Goal: Task Accomplishment & Management: Complete application form

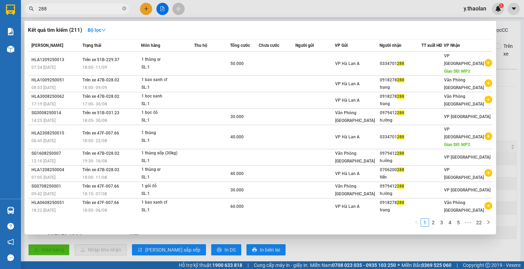
click at [499, 37] on div at bounding box center [262, 134] width 524 height 269
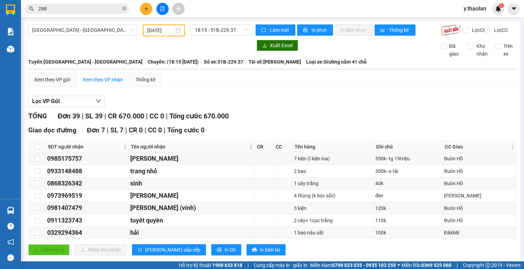
scroll to position [335, 0]
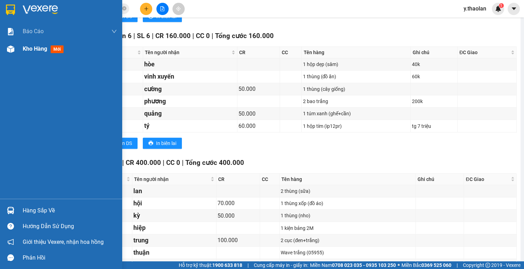
click at [44, 45] on span "Kho hàng" at bounding box center [35, 48] width 24 height 7
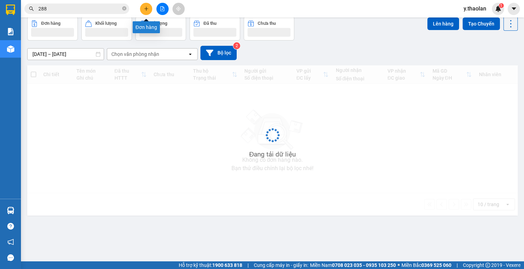
scroll to position [32, 0]
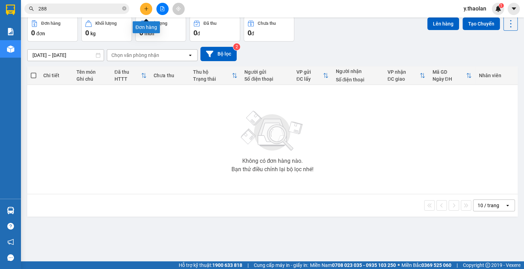
click at [144, 9] on icon "plus" at bounding box center [146, 8] width 5 height 5
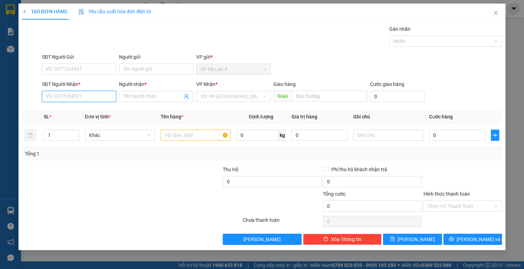
click at [70, 98] on input "SĐT Người Nhận *" at bounding box center [79, 96] width 74 height 11
type input "0363077156"
click at [145, 96] on input "Người nhận *" at bounding box center [152, 97] width 59 height 8
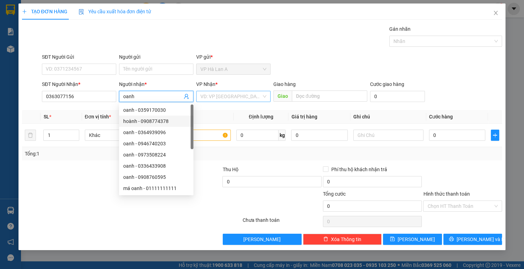
type input "oanh"
click at [240, 94] on input "search" at bounding box center [230, 96] width 61 height 10
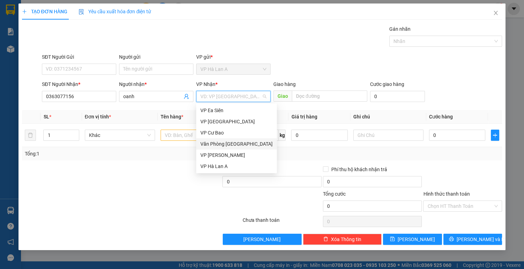
click at [243, 144] on div "Văn Phòng [GEOGRAPHIC_DATA]" at bounding box center [236, 144] width 72 height 8
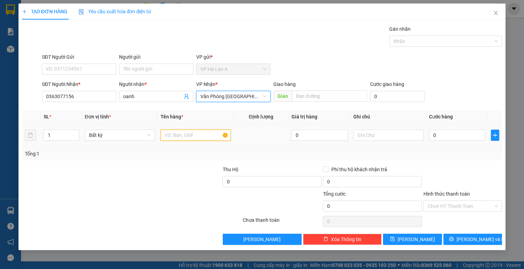
click at [173, 134] on input "text" at bounding box center [196, 135] width 70 height 11
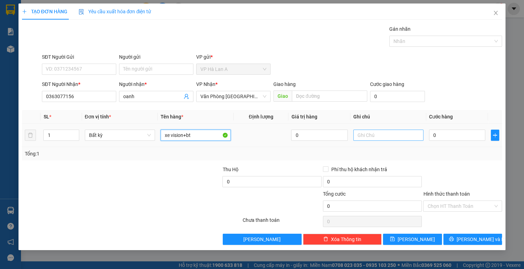
type input "xe vision+bt"
click at [385, 138] on input "text" at bounding box center [388, 135] width 70 height 11
type input "26374"
click at [442, 134] on input "0" at bounding box center [457, 135] width 57 height 11
type input "4"
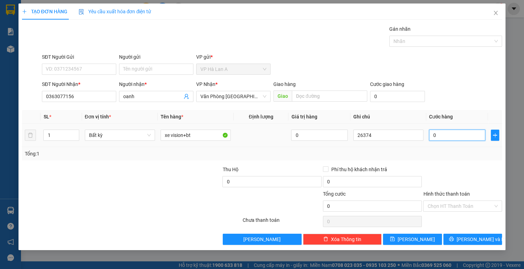
type input "4"
type input "40"
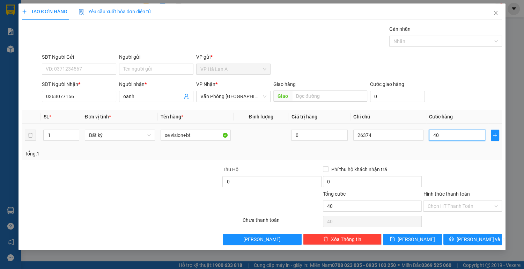
type input "400"
type input "400.000"
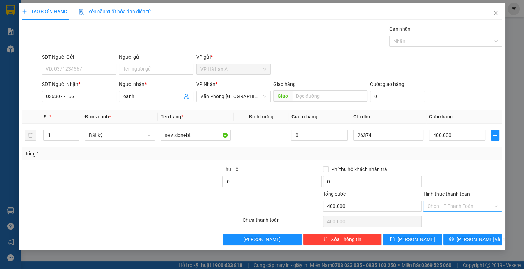
click at [445, 203] on input "Hình thức thanh toán" at bounding box center [461, 206] width 66 height 10
click at [446, 218] on div "Tại văn phòng" at bounding box center [463, 219] width 71 height 8
type input "0"
click at [395, 239] on icon "save" at bounding box center [392, 238] width 5 height 5
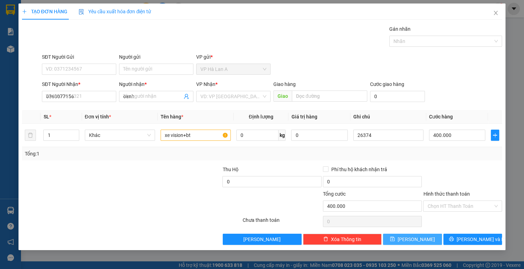
type input "0"
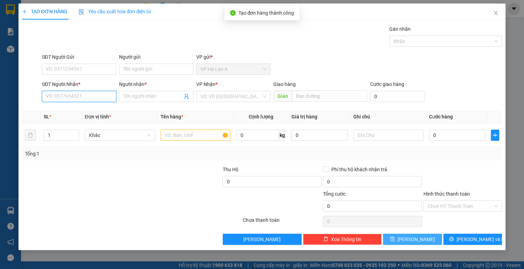
click at [64, 95] on input "SĐT Người Nhận *" at bounding box center [79, 96] width 74 height 11
type input "0"
type input "0393374761"
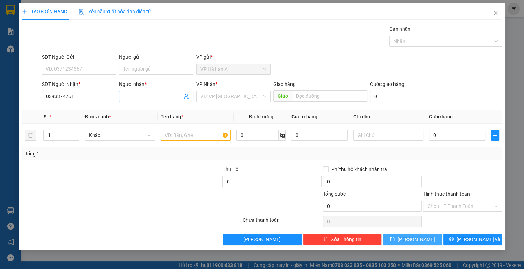
click at [163, 93] on input "Người nhận *" at bounding box center [152, 97] width 59 height 8
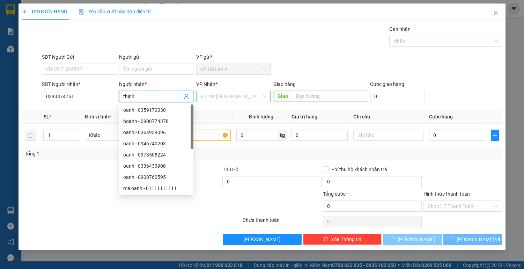
type input "thịnh"
click at [254, 99] on input "search" at bounding box center [230, 96] width 61 height 10
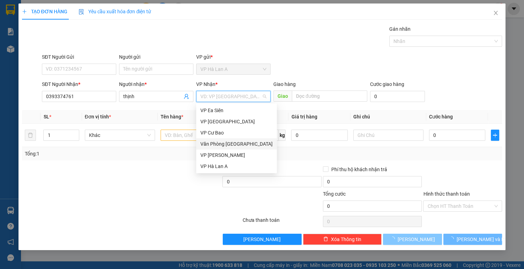
click at [246, 146] on div "Văn Phòng [GEOGRAPHIC_DATA]" at bounding box center [236, 144] width 72 height 8
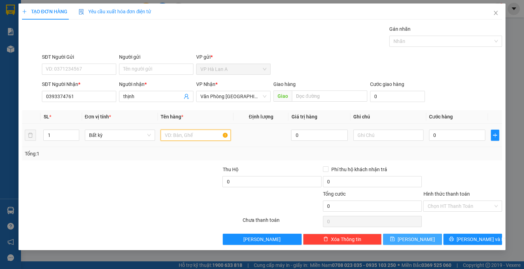
click at [180, 134] on input "text" at bounding box center [196, 135] width 70 height 11
type input "xe wave+bt+1 túm"
click at [381, 137] on input "text" at bounding box center [388, 135] width 70 height 11
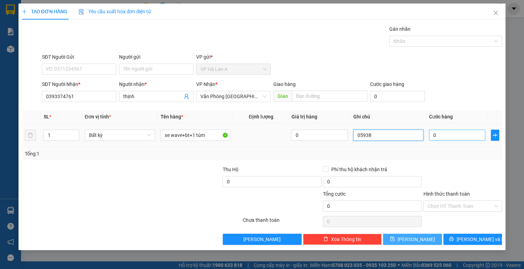
type input "05938"
click at [448, 134] on input "0" at bounding box center [457, 135] width 57 height 11
type input "3"
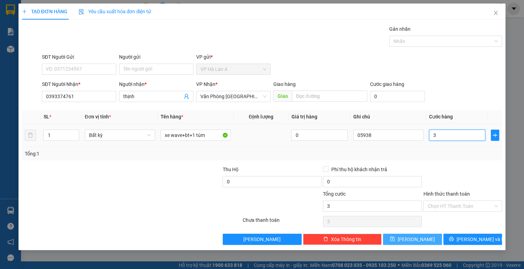
type input "35"
type input "350"
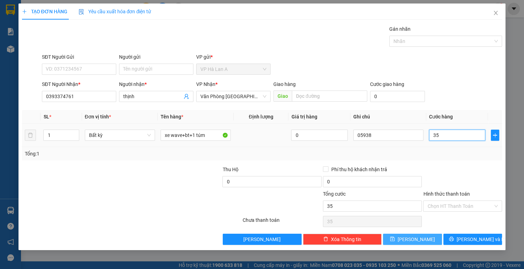
type input "350"
type input "350.000"
click at [439, 204] on input "Hình thức thanh toán" at bounding box center [461, 206] width 66 height 10
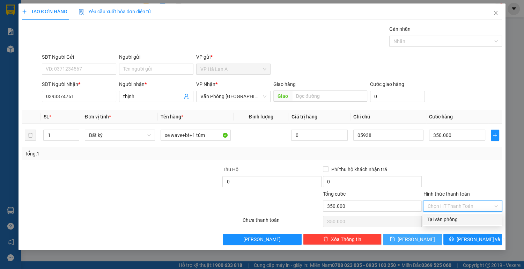
click at [444, 221] on div "Tại văn phòng" at bounding box center [463, 219] width 71 height 8
type input "0"
click at [417, 239] on span "[PERSON_NAME]" at bounding box center [416, 239] width 37 height 8
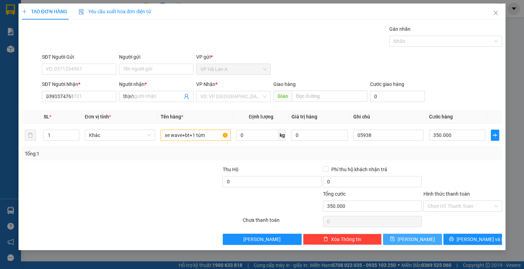
type input "0"
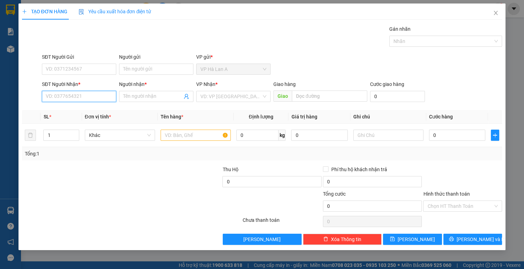
click at [77, 94] on input "SĐT Người Nhận *" at bounding box center [79, 96] width 74 height 11
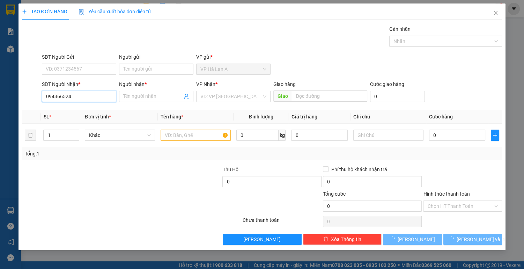
type input "0943665247"
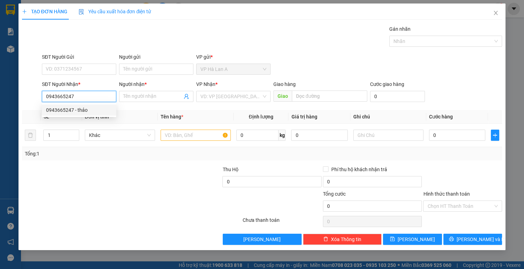
click at [81, 110] on div "0943665247 - thảo" at bounding box center [79, 110] width 66 height 8
type input "thảo"
type input "0943665247"
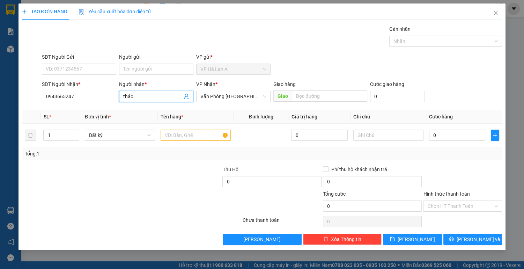
click at [146, 93] on input "thảo" at bounding box center [152, 97] width 59 height 8
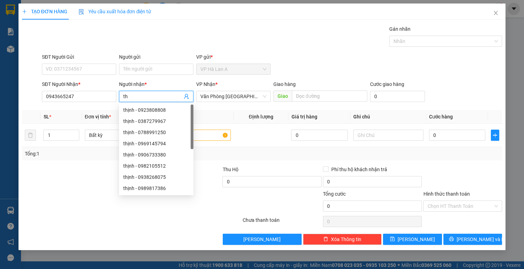
type input "t"
type input "bảo"
click at [219, 133] on input "text" at bounding box center [196, 135] width 70 height 11
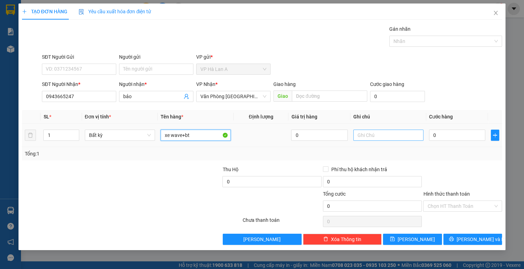
type input "xe wave+bt"
click at [377, 138] on input "text" at bounding box center [388, 135] width 70 height 11
type input "48129"
click at [451, 134] on input "0" at bounding box center [457, 135] width 57 height 11
type input "3"
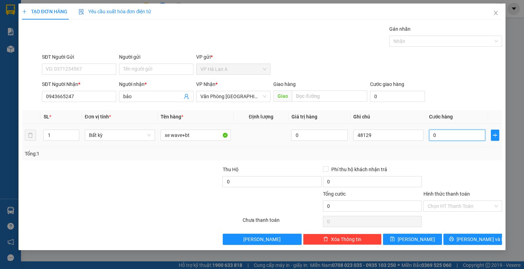
type input "3"
type input "35"
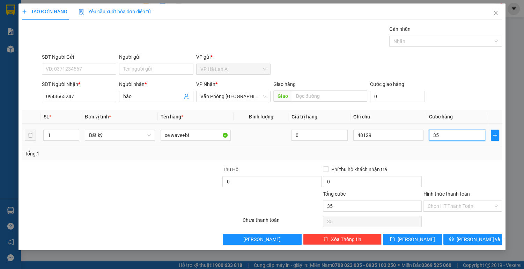
type input "350"
type input "350.000"
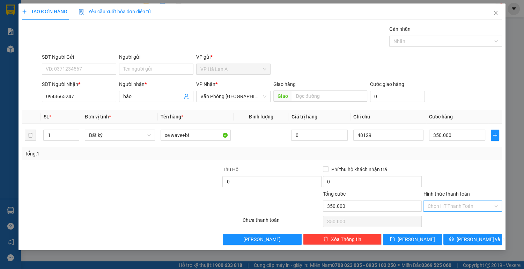
click at [441, 206] on input "Hình thức thanh toán" at bounding box center [461, 206] width 66 height 10
click at [444, 222] on div "Tại văn phòng" at bounding box center [463, 219] width 71 height 8
type input "0"
click at [423, 238] on button "[PERSON_NAME]" at bounding box center [412, 239] width 59 height 11
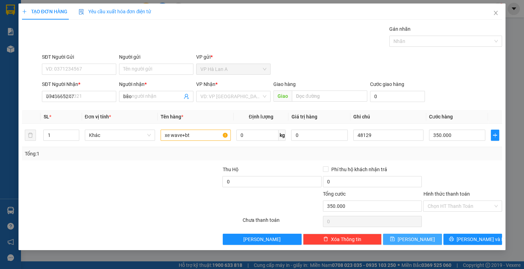
type input "0"
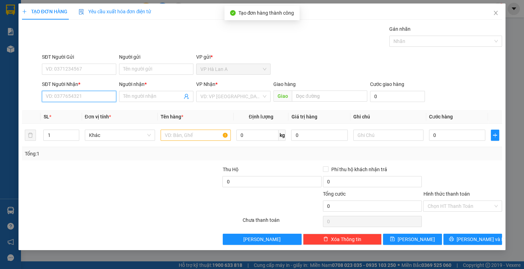
click at [77, 98] on input "SĐT Người Nhận *" at bounding box center [79, 96] width 74 height 11
type input "0326635134"
click at [146, 89] on div "Người nhận *" at bounding box center [156, 85] width 74 height 10
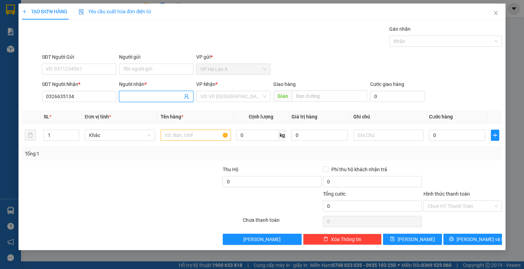
click at [136, 100] on input "Người nhận *" at bounding box center [152, 97] width 59 height 8
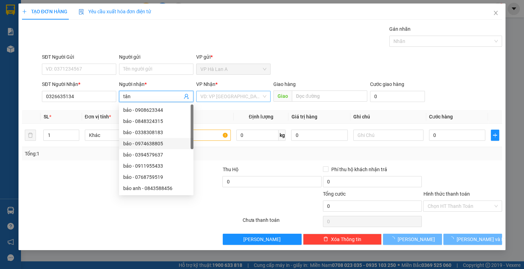
type input "tân"
click at [231, 96] on input "search" at bounding box center [230, 96] width 61 height 10
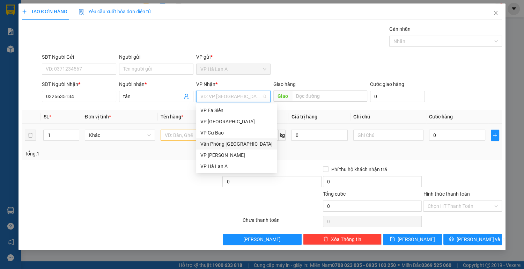
drag, startPoint x: 244, startPoint y: 144, endPoint x: 239, endPoint y: 143, distance: 4.6
click at [244, 145] on div "Văn Phòng [GEOGRAPHIC_DATA]" at bounding box center [236, 144] width 72 height 8
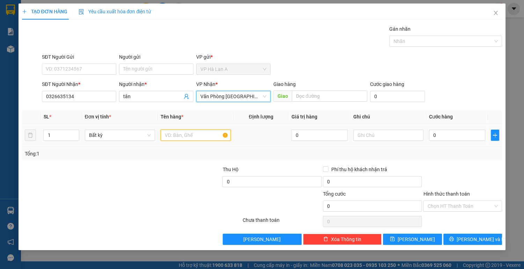
click at [176, 135] on input "text" at bounding box center [196, 135] width 70 height 11
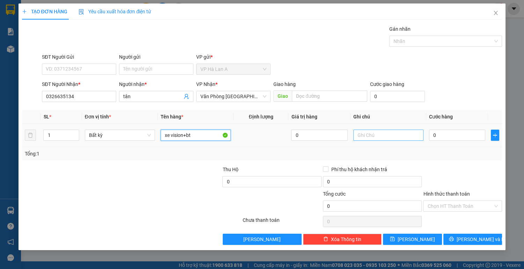
type input "xe vision+bt"
click at [375, 135] on input "text" at bounding box center [388, 135] width 70 height 11
type input "95441"
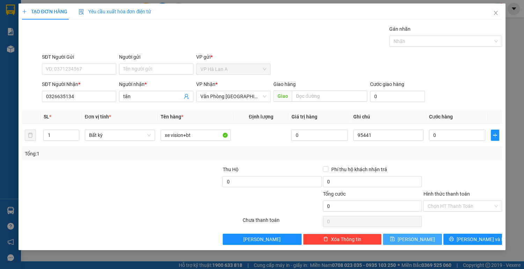
click at [415, 238] on span "[PERSON_NAME]" at bounding box center [416, 239] width 37 height 8
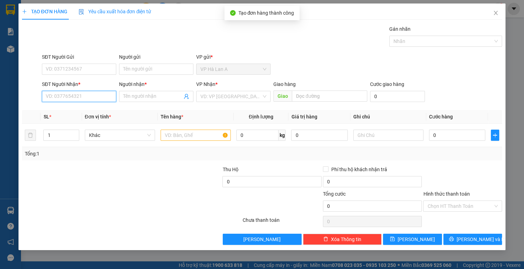
click at [87, 96] on input "SĐT Người Nhận *" at bounding box center [79, 96] width 74 height 11
type input "0905226506"
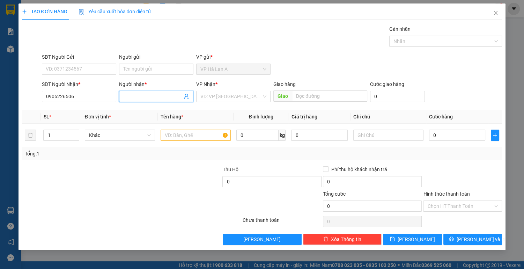
click at [150, 98] on input "Người nhận *" at bounding box center [152, 97] width 59 height 8
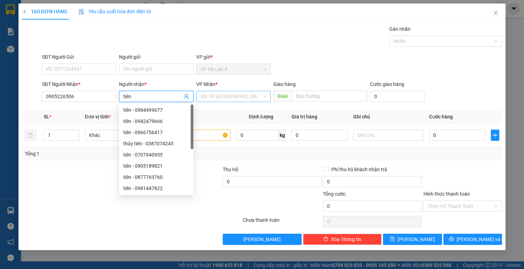
type input "tiên"
click at [233, 92] on input "search" at bounding box center [230, 96] width 61 height 10
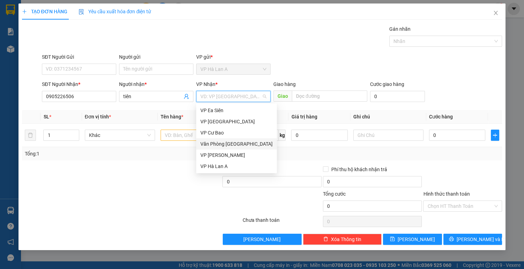
click at [240, 141] on div "Văn Phòng [GEOGRAPHIC_DATA]" at bounding box center [236, 144] width 72 height 8
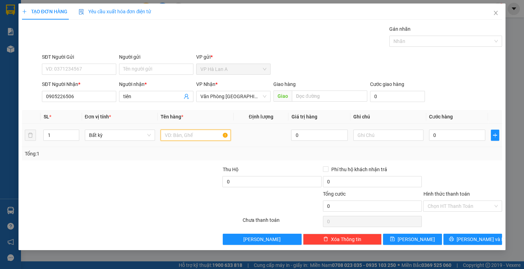
click at [180, 137] on input "text" at bounding box center [196, 135] width 70 height 11
type input "xe sirius+bt"
click at [382, 141] on div at bounding box center [388, 135] width 70 height 14
click at [374, 139] on input "text" at bounding box center [388, 135] width 70 height 11
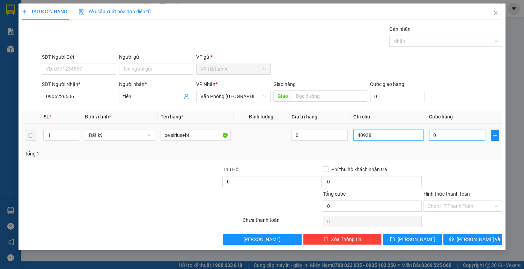
type input "40938"
click at [445, 137] on input "0" at bounding box center [457, 135] width 57 height 11
type input "3"
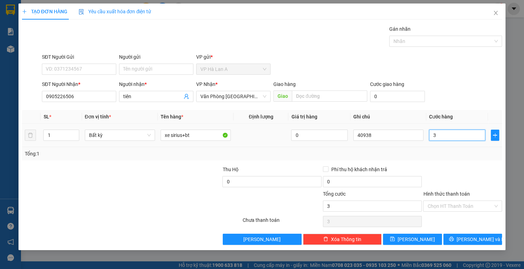
type input "35"
type input "350"
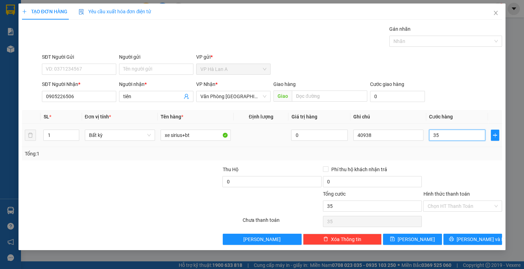
type input "350"
type input "350.000"
click at [447, 201] on input "Hình thức thanh toán" at bounding box center [461, 206] width 66 height 10
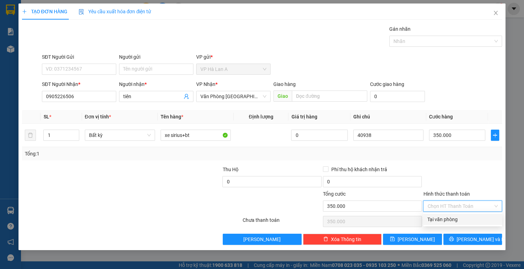
click at [446, 218] on div "Tại văn phòng" at bounding box center [463, 219] width 71 height 8
type input "0"
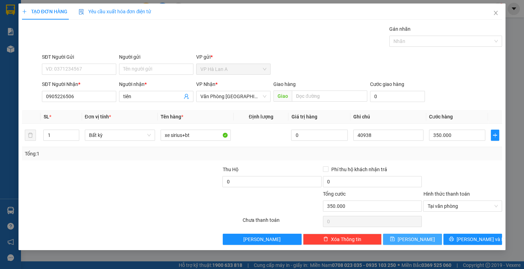
click at [421, 234] on button "[PERSON_NAME]" at bounding box center [412, 239] width 59 height 11
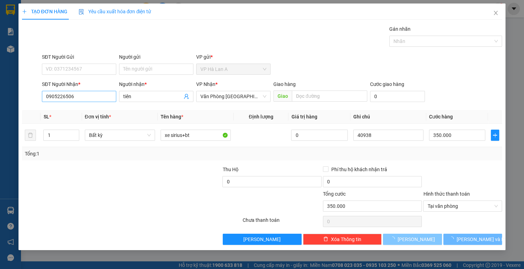
type input "0"
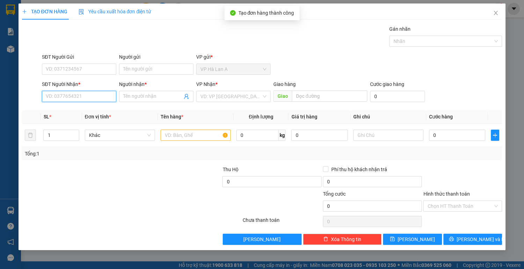
click at [90, 96] on input "SĐT Người Nhận *" at bounding box center [79, 96] width 74 height 11
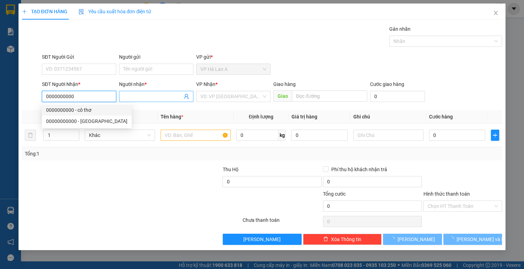
type input "0000000000"
click at [144, 98] on input "Người nhận *" at bounding box center [152, 97] width 59 height 8
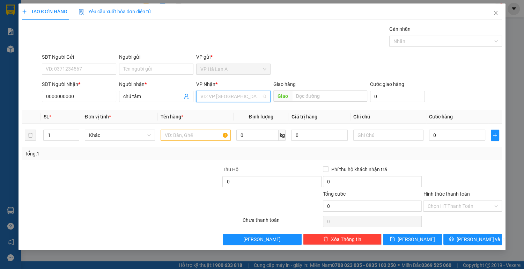
click at [235, 95] on input "search" at bounding box center [230, 96] width 61 height 10
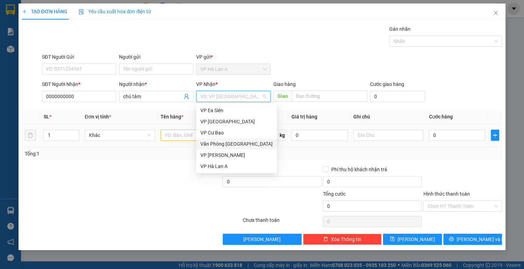
drag, startPoint x: 244, startPoint y: 145, endPoint x: 188, endPoint y: 142, distance: 56.3
click at [244, 145] on div "Văn Phòng [GEOGRAPHIC_DATA]" at bounding box center [236, 144] width 72 height 8
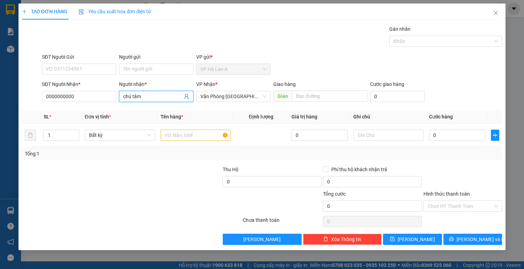
click at [153, 96] on input "chú tâm" at bounding box center [152, 97] width 59 height 8
type input "chú tâm bạn c trung"
click at [178, 137] on input "text" at bounding box center [196, 135] width 70 height 11
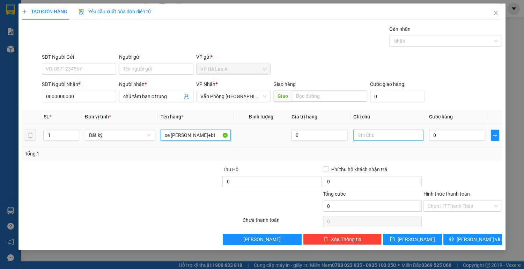
type input "xe [PERSON_NAME]+bt"
click at [391, 136] on input "text" at bounding box center [388, 135] width 70 height 11
type input "01520"
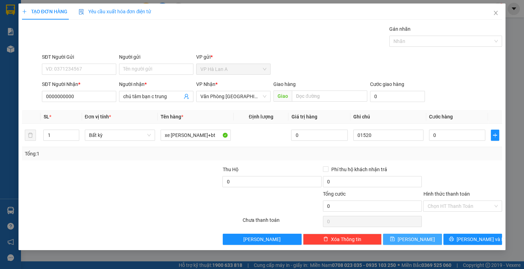
click at [423, 239] on button "[PERSON_NAME]" at bounding box center [412, 239] width 59 height 11
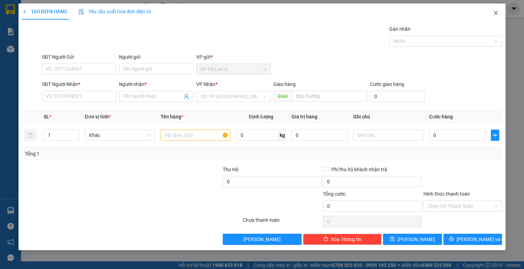
click at [493, 15] on icon "close" at bounding box center [496, 13] width 6 height 6
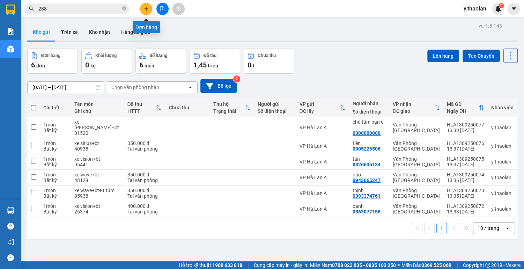
click at [146, 9] on icon "plus" at bounding box center [146, 8] width 5 height 5
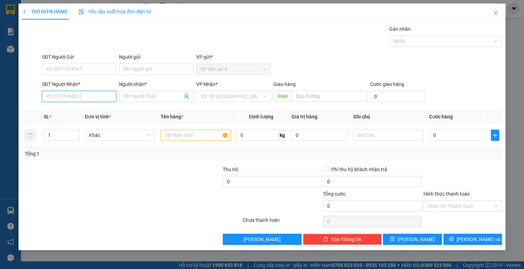
click at [85, 96] on input "SĐT Người Nhận *" at bounding box center [79, 96] width 74 height 11
click at [93, 112] on div "0922830306 - ân" at bounding box center [79, 110] width 66 height 8
type input "0922830306"
type input "ân"
type input "0922830306"
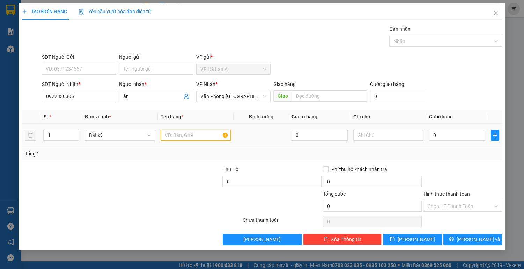
click at [175, 135] on input "text" at bounding box center [196, 135] width 70 height 11
type input "xe wave+bt"
click at [448, 138] on input "0" at bounding box center [457, 135] width 57 height 11
type input "3"
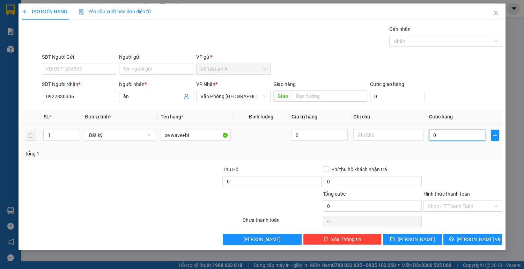
type input "3"
type input "35"
type input "350"
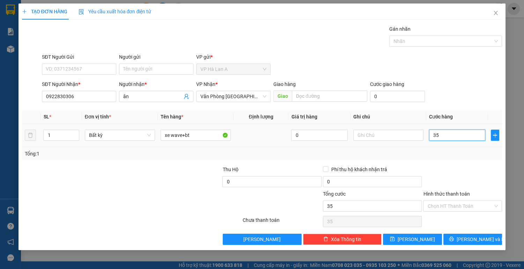
type input "350"
type input "350.000"
click at [434, 201] on input "Hình thức thanh toán" at bounding box center [461, 206] width 66 height 10
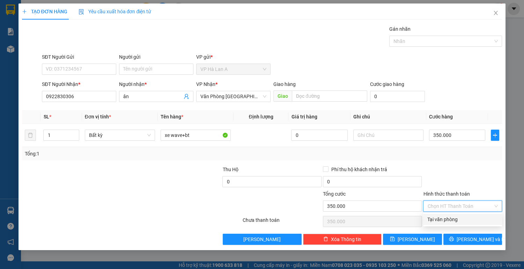
drag, startPoint x: 441, startPoint y: 217, endPoint x: 432, endPoint y: 226, distance: 12.6
click at [441, 219] on div "Tại văn phòng" at bounding box center [463, 219] width 71 height 8
type input "0"
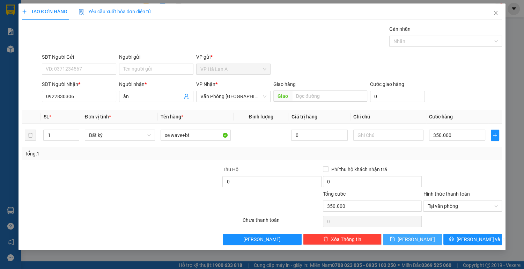
click at [419, 239] on span "[PERSON_NAME]" at bounding box center [416, 239] width 37 height 8
type input "0"
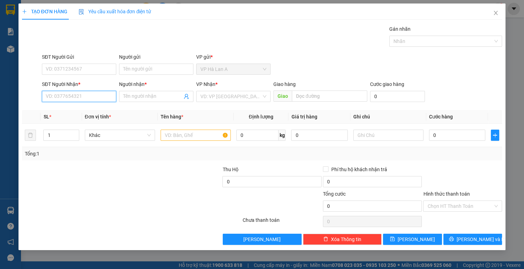
click at [82, 95] on input "SĐT Người Nhận *" at bounding box center [79, 96] width 74 height 11
drag, startPoint x: 78, startPoint y: 111, endPoint x: 117, endPoint y: 110, distance: 39.5
click at [78, 111] on div "0982814288 - ý" at bounding box center [79, 110] width 66 height 8
type input "0982814288"
type input "ý"
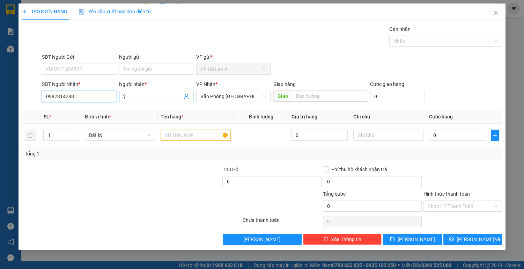
type input "0982814288"
click at [134, 95] on input "ý" at bounding box center [152, 97] width 59 height 8
type input "a đông"
click at [203, 136] on input "text" at bounding box center [196, 135] width 70 height 11
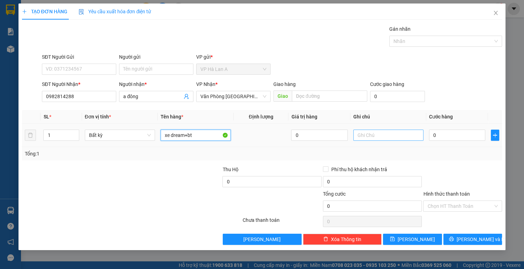
type input "xe dream+bt"
click at [382, 136] on input "text" at bounding box center [388, 135] width 70 height 11
type input "có ng đi"
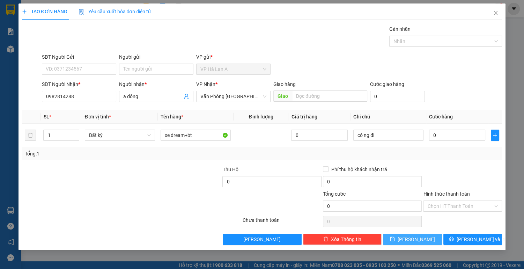
click at [414, 239] on span "[PERSON_NAME]" at bounding box center [416, 239] width 37 height 8
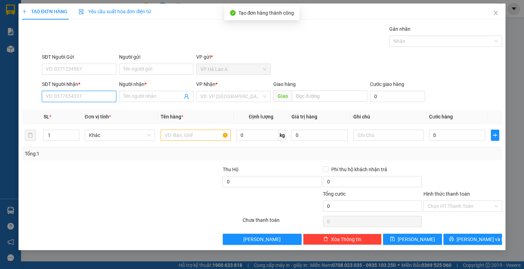
click at [79, 94] on input "SĐT Người Nhận *" at bounding box center [79, 96] width 74 height 11
click at [77, 112] on div "0836660750 - ngân" at bounding box center [79, 110] width 66 height 8
type input "0836660750"
type input "ngân"
type input "0836660750"
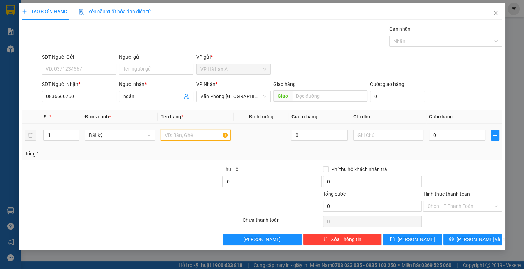
click at [175, 133] on input "text" at bounding box center [196, 135] width 70 height 11
type input "1 thùng"
click at [366, 137] on input "text" at bounding box center [388, 135] width 70 height 11
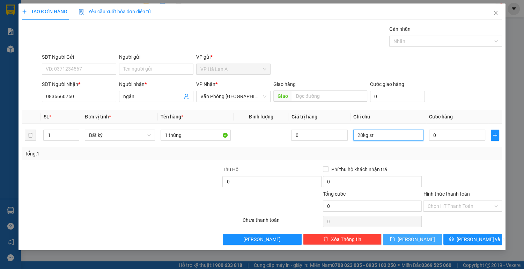
type input "28kg sr"
click at [424, 238] on button "[PERSON_NAME]" at bounding box center [412, 239] width 59 height 11
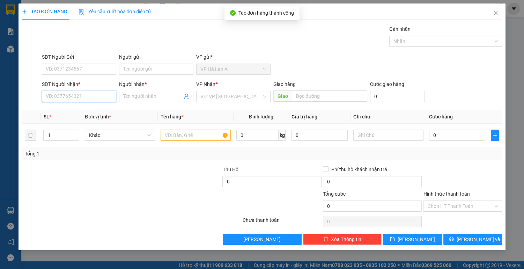
click at [87, 95] on input "SĐT Người Nhận *" at bounding box center [79, 96] width 74 height 11
type input "0868418170"
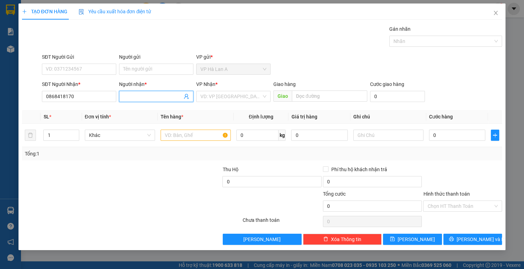
click at [152, 97] on input "Người nhận *" at bounding box center [152, 97] width 59 height 8
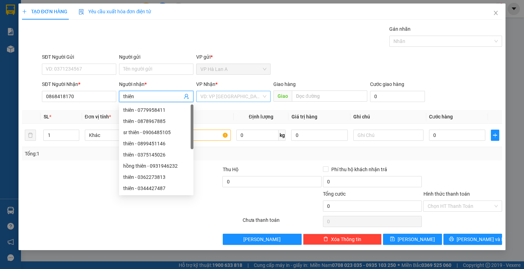
type input "thiên"
click at [220, 95] on input "search" at bounding box center [230, 96] width 61 height 10
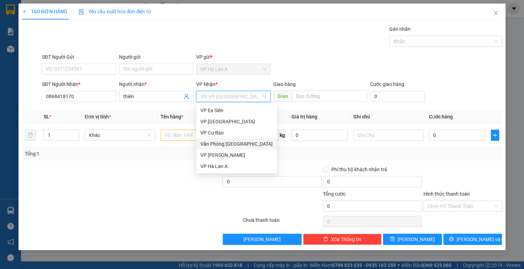
click at [239, 144] on div "Văn Phòng [GEOGRAPHIC_DATA]" at bounding box center [236, 144] width 72 height 8
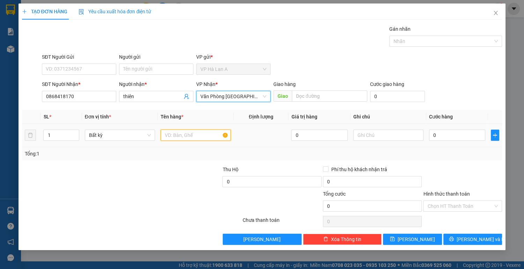
click at [189, 136] on input "text" at bounding box center [196, 135] width 70 height 11
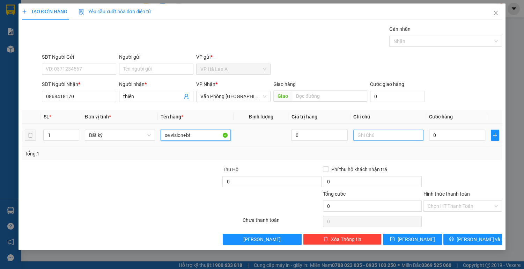
type input "xe vision+bt"
click at [367, 137] on input "text" at bounding box center [388, 135] width 70 height 11
type input "01370"
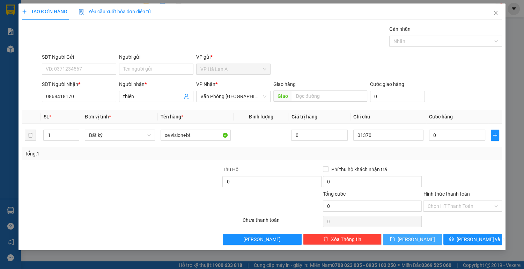
click at [421, 238] on button "[PERSON_NAME]" at bounding box center [412, 239] width 59 height 11
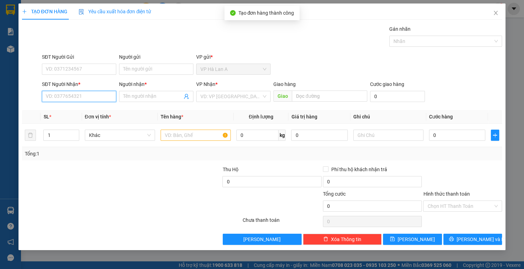
click at [84, 93] on input "SĐT Người Nhận *" at bounding box center [79, 96] width 74 height 11
click at [495, 15] on icon "close" at bounding box center [496, 13] width 4 height 4
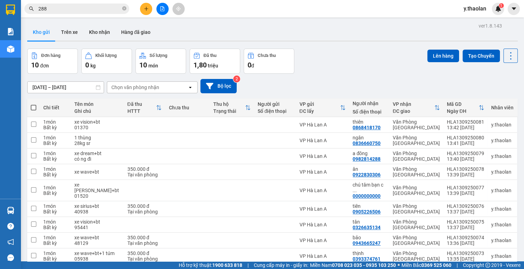
click at [146, 15] on div at bounding box center [162, 9] width 52 height 12
click at [145, 8] on icon "plus" at bounding box center [146, 8] width 5 height 5
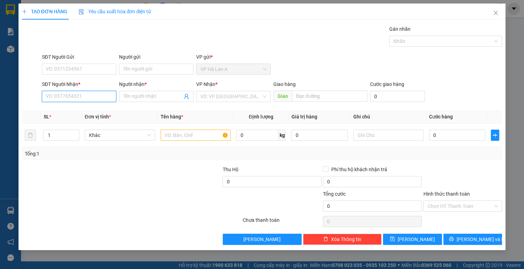
click at [75, 97] on input "SĐT Người Nhận *" at bounding box center [79, 96] width 74 height 11
click at [77, 109] on div "0832373458 - chi" at bounding box center [79, 110] width 66 height 8
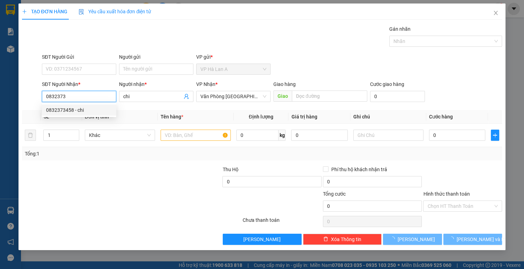
type input "0832373458"
type input "chi"
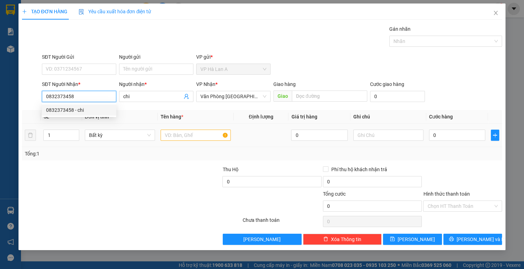
type input "0832373458"
click at [174, 132] on input "text" at bounding box center [196, 135] width 70 height 11
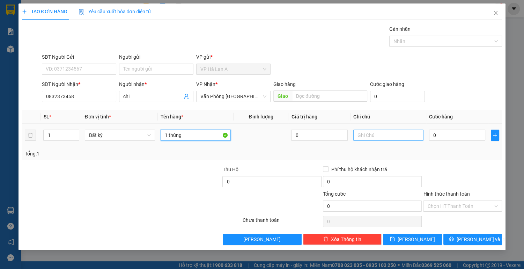
type input "1 thùng"
click at [376, 135] on input "text" at bounding box center [388, 135] width 70 height 11
type input "11kg sr"
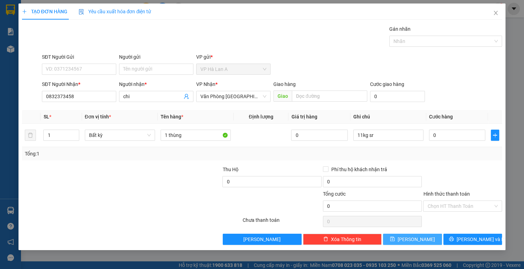
click at [411, 240] on button "[PERSON_NAME]" at bounding box center [412, 239] width 59 height 11
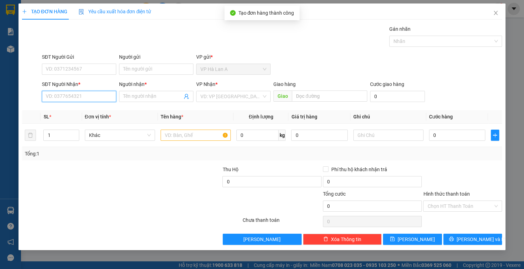
click at [84, 96] on input "SĐT Người Nhận *" at bounding box center [79, 96] width 74 height 11
type input "0904380488"
click at [95, 108] on div "0904380488 - chi" at bounding box center [79, 110] width 66 height 8
type input "chi"
type input "0904380488"
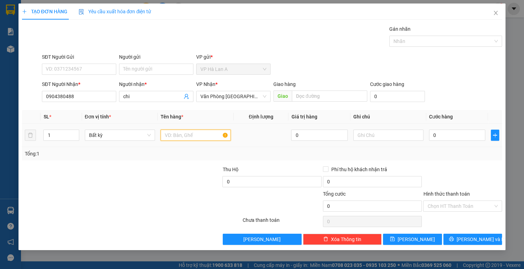
click at [205, 134] on input "text" at bounding box center [196, 135] width 70 height 11
type input "2 t"
click at [374, 140] on input "text" at bounding box center [388, 135] width 70 height 11
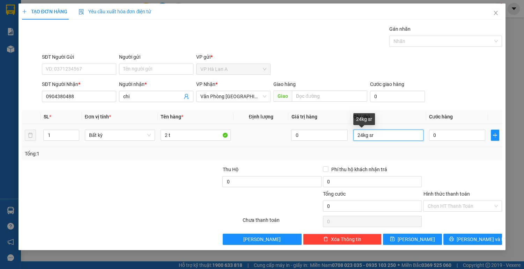
click at [358, 136] on input "24kg sr" at bounding box center [388, 135] width 70 height 11
type input "mật+24kg sr"
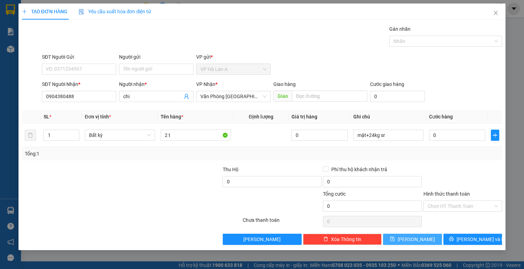
click at [414, 238] on span "[PERSON_NAME]" at bounding box center [416, 239] width 37 height 8
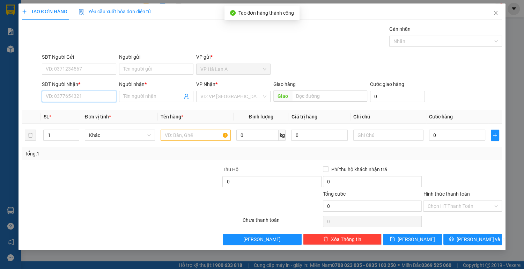
click at [85, 93] on input "SĐT Người Nhận *" at bounding box center [79, 96] width 74 height 11
type input "0834995233"
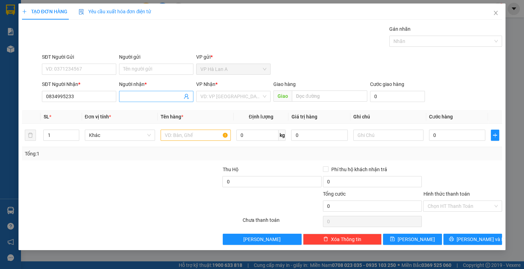
click at [146, 98] on input "Người nhận *" at bounding box center [152, 97] width 59 height 8
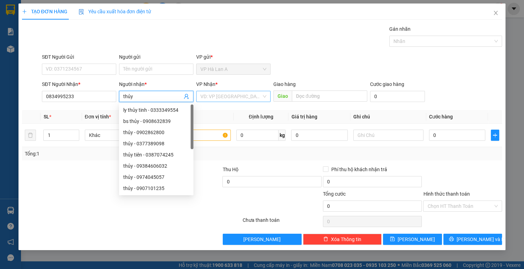
type input "thủy"
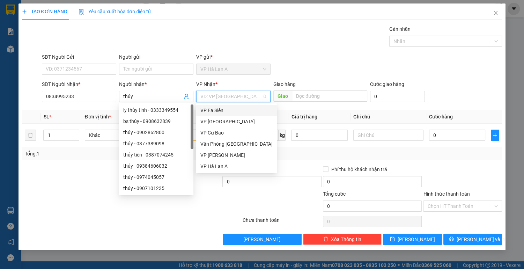
click at [231, 99] on input "search" at bounding box center [230, 96] width 61 height 10
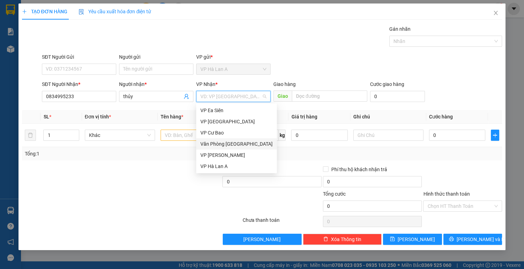
click at [241, 143] on div "Văn Phòng [GEOGRAPHIC_DATA]" at bounding box center [236, 144] width 72 height 8
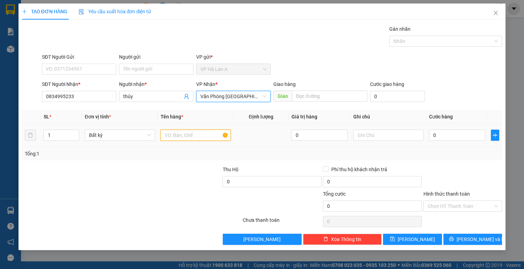
click at [172, 134] on input "text" at bounding box center [196, 135] width 70 height 11
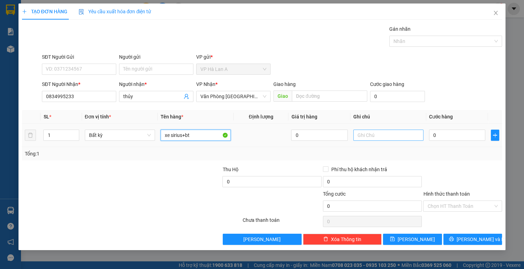
type input "xe sirius+bt"
click at [374, 136] on input "text" at bounding box center [388, 135] width 70 height 11
type input "01357"
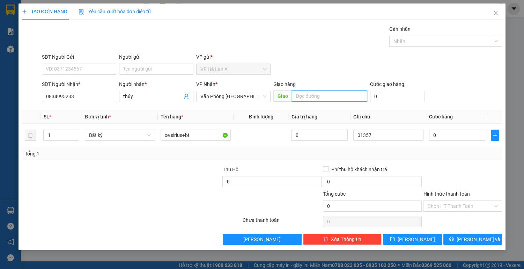
click at [300, 93] on input "text" at bounding box center [329, 95] width 75 height 11
type input "cổng xanh"
click at [419, 238] on span "[PERSON_NAME]" at bounding box center [416, 239] width 37 height 8
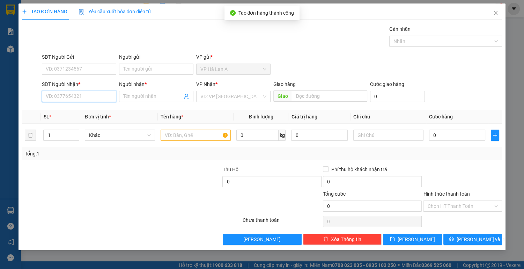
click at [82, 95] on input "SĐT Người Nhận *" at bounding box center [79, 96] width 74 height 11
click at [82, 107] on div "0902418123 - trúc" at bounding box center [79, 110] width 66 height 8
type input "0902418123"
type input "trúc"
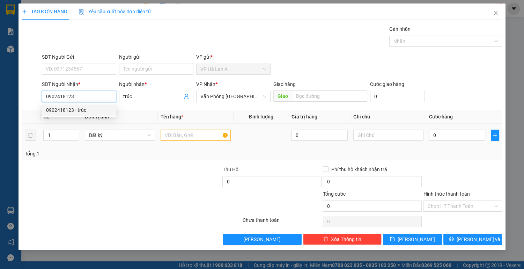
type input "0902418123"
click at [181, 136] on input "text" at bounding box center [196, 135] width 70 height 11
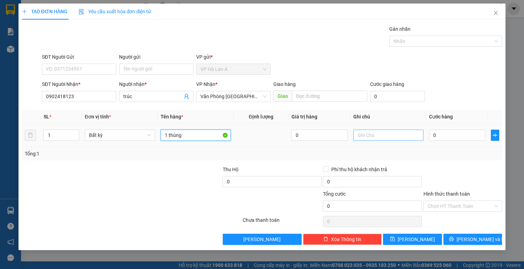
type input "1 thùng"
click at [365, 132] on input "text" at bounding box center [388, 135] width 70 height 11
type input "10kg"
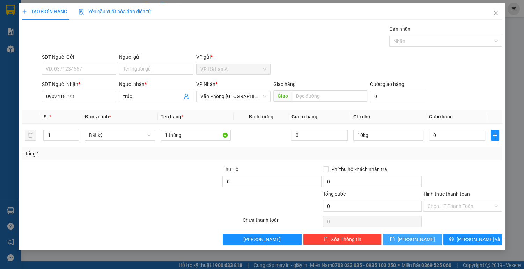
click at [423, 242] on button "[PERSON_NAME]" at bounding box center [412, 239] width 59 height 11
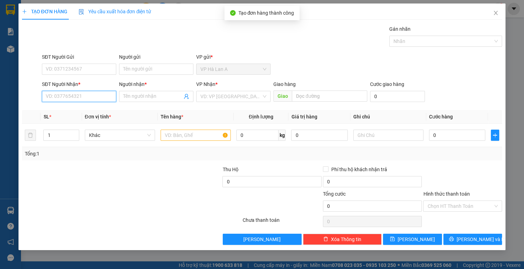
click at [61, 94] on input "SĐT Người Nhận *" at bounding box center [79, 96] width 74 height 11
click at [70, 98] on input "SĐT Người Nhận *" at bounding box center [79, 96] width 74 height 11
click at [85, 111] on div "0969965780 - vũ" at bounding box center [79, 110] width 66 height 8
type input "0969965780"
type input "vũ"
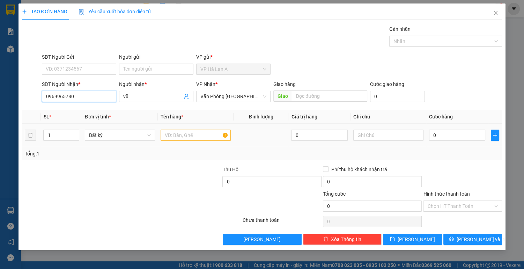
type input "0969965780"
click at [174, 133] on input "text" at bounding box center [196, 135] width 70 height 11
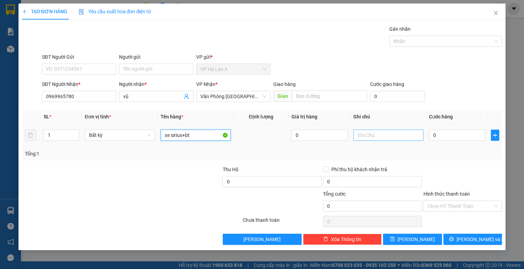
type input "xe sirius+bt"
click at [375, 134] on input "text" at bounding box center [388, 135] width 70 height 11
type input "31287"
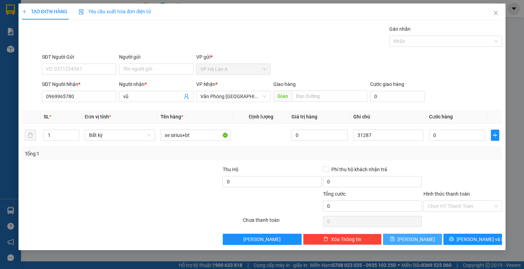
click at [420, 238] on span "[PERSON_NAME]" at bounding box center [416, 239] width 37 height 8
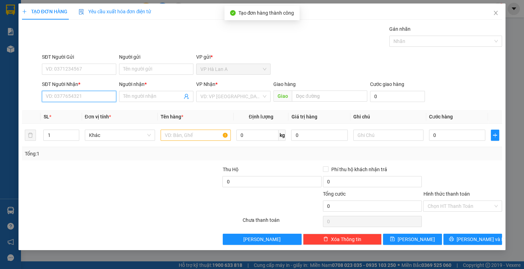
click at [78, 97] on input "SĐT Người Nhận *" at bounding box center [79, 96] width 74 height 11
click at [497, 16] on icon "close" at bounding box center [496, 13] width 6 height 6
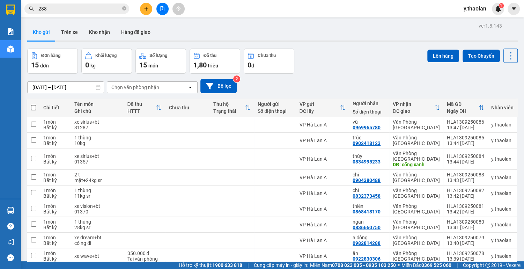
click at [146, 10] on icon "plus" at bounding box center [146, 9] width 0 height 4
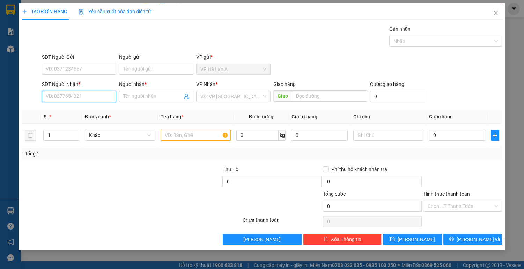
click at [66, 100] on input "SĐT Người Nhận *" at bounding box center [79, 96] width 74 height 11
click at [88, 112] on div "0773904410 - nhân" at bounding box center [79, 110] width 66 height 8
click at [182, 133] on input "text" at bounding box center [196, 135] width 70 height 11
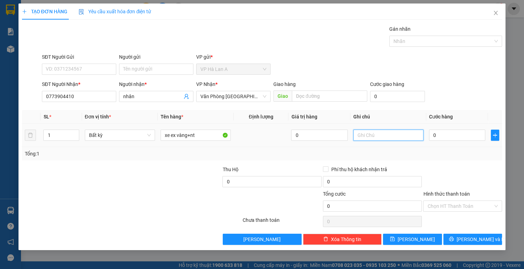
click at [357, 130] on input "text" at bounding box center [388, 135] width 70 height 11
click at [410, 238] on button "[PERSON_NAME]" at bounding box center [412, 239] width 59 height 11
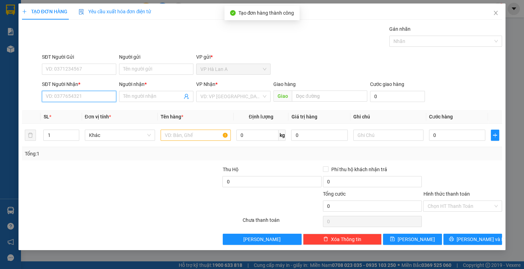
click at [78, 94] on input "SĐT Người Nhận *" at bounding box center [79, 96] width 74 height 11
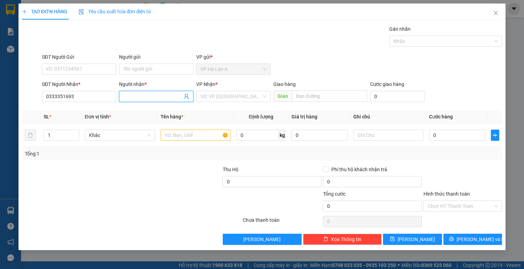
click at [137, 96] on input "Người nhận *" at bounding box center [152, 97] width 59 height 8
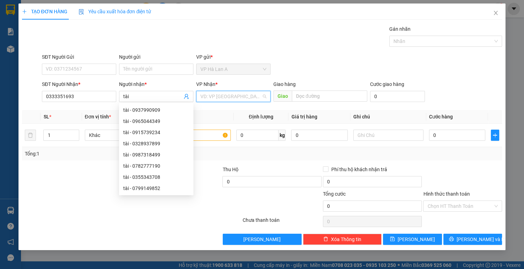
click at [218, 98] on input "search" at bounding box center [230, 96] width 61 height 10
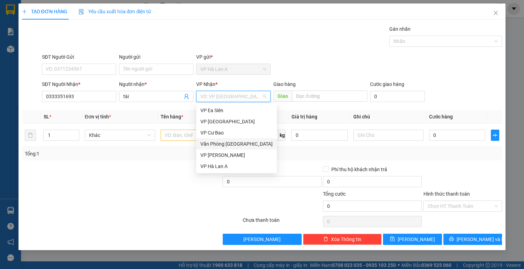
click at [230, 147] on div "Văn Phòng [GEOGRAPHIC_DATA]" at bounding box center [236, 144] width 72 height 8
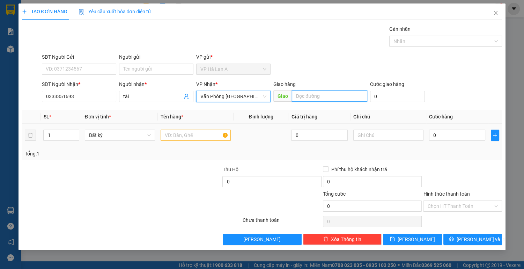
click at [307, 94] on input "text" at bounding box center [329, 95] width 75 height 11
click at [175, 138] on input "text" at bounding box center [196, 135] width 70 height 11
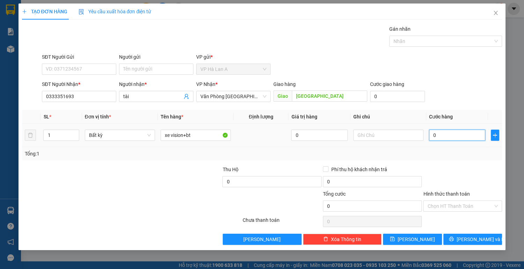
click at [455, 138] on input "0" at bounding box center [457, 135] width 57 height 11
click at [438, 209] on input "Hình thức thanh toán" at bounding box center [461, 206] width 66 height 10
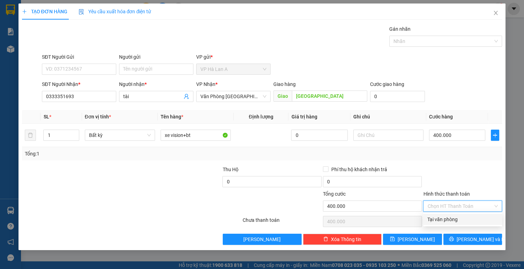
click at [440, 217] on div "Tại văn phòng" at bounding box center [463, 219] width 71 height 8
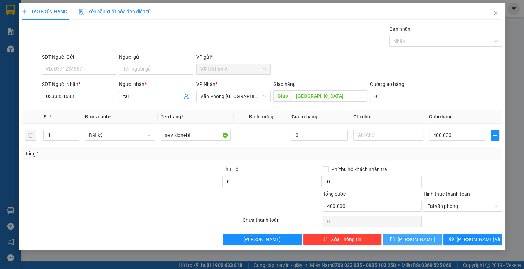
click at [412, 236] on span "[PERSON_NAME]" at bounding box center [416, 239] width 37 height 8
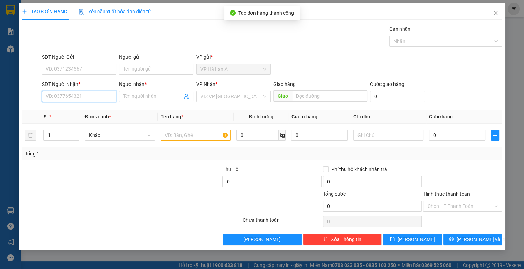
click at [80, 96] on input "SĐT Người Nhận *" at bounding box center [79, 96] width 74 height 11
click at [88, 111] on div "0889098329 - tú" at bounding box center [79, 110] width 66 height 8
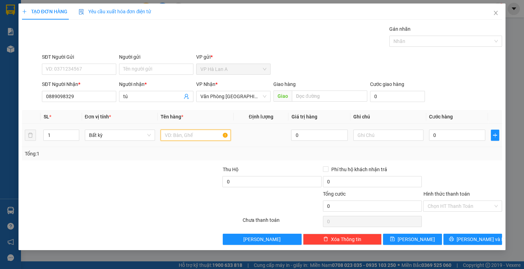
click at [180, 133] on input "text" at bounding box center [196, 135] width 70 height 11
click at [380, 127] on td at bounding box center [389, 135] width 76 height 23
click at [374, 133] on input "text" at bounding box center [388, 135] width 70 height 11
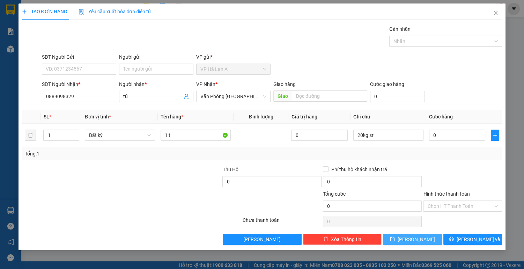
click at [412, 243] on button "[PERSON_NAME]" at bounding box center [412, 239] width 59 height 11
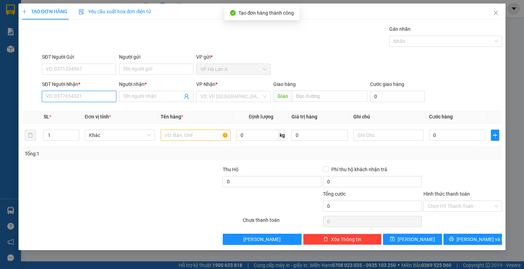
click at [81, 98] on input "SĐT Người Nhận *" at bounding box center [79, 96] width 74 height 11
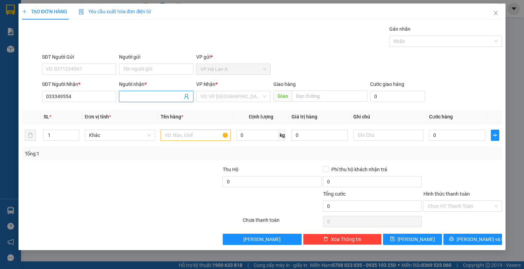
click at [140, 96] on input "Người nhận *" at bounding box center [152, 97] width 59 height 8
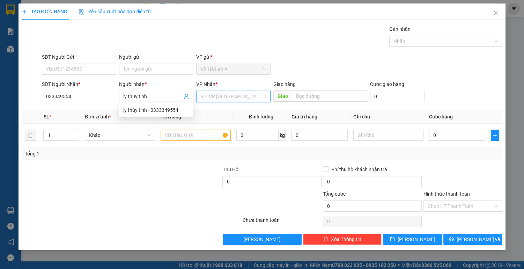
click at [221, 96] on input "search" at bounding box center [230, 96] width 61 height 10
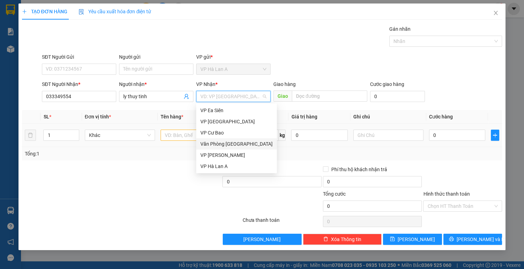
drag, startPoint x: 230, startPoint y: 141, endPoint x: 192, endPoint y: 130, distance: 38.9
click at [229, 141] on div "Văn Phòng [GEOGRAPHIC_DATA]" at bounding box center [236, 144] width 72 height 8
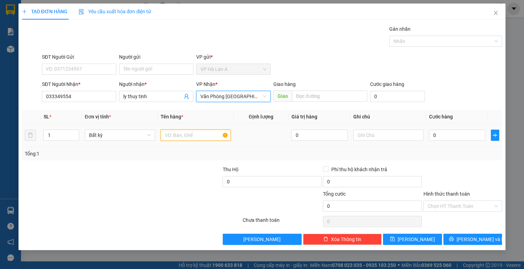
click at [175, 130] on input "text" at bounding box center [196, 135] width 70 height 11
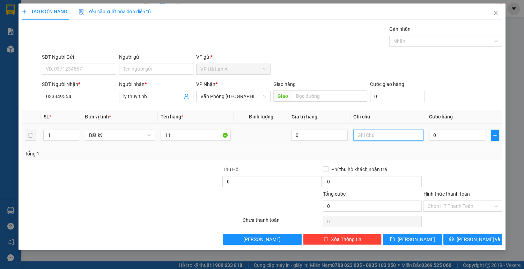
click at [381, 135] on input "text" at bounding box center [388, 135] width 70 height 11
click at [410, 238] on button "[PERSON_NAME]" at bounding box center [412, 239] width 59 height 11
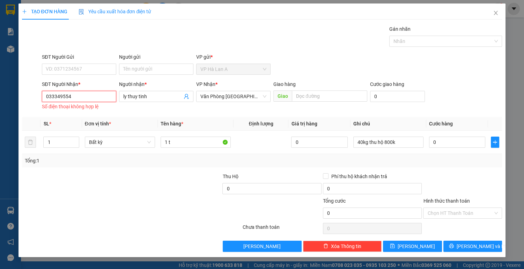
click at [53, 97] on input "033349554" at bounding box center [79, 96] width 74 height 11
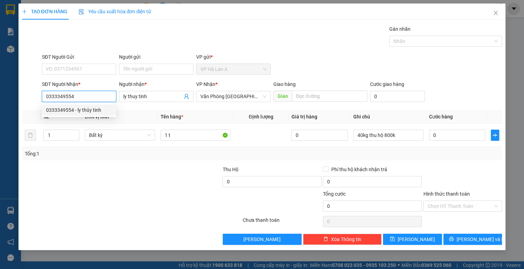
click at [94, 107] on div "0333349554 - ly thủy tinh" at bounding box center [79, 110] width 66 height 8
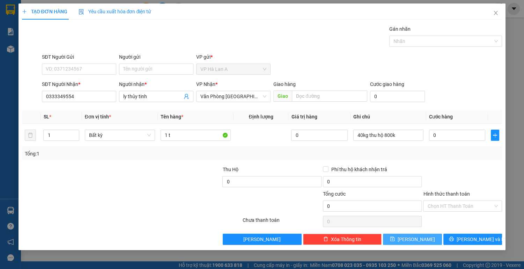
click at [412, 240] on button "[PERSON_NAME]" at bounding box center [412, 239] width 59 height 11
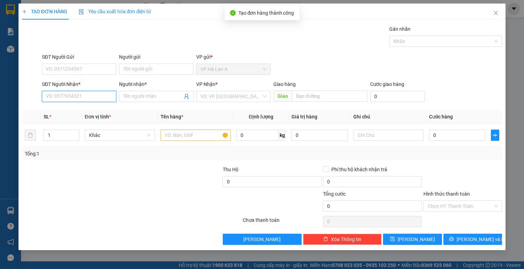
click at [71, 96] on input "SĐT Người Nhận *" at bounding box center [79, 96] width 74 height 11
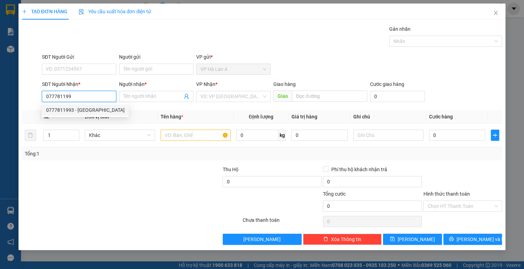
click at [88, 110] on div "0777811993 - [GEOGRAPHIC_DATA]" at bounding box center [85, 110] width 79 height 8
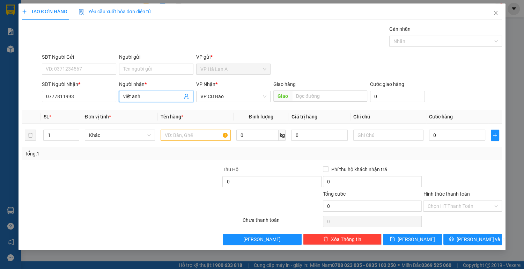
click at [151, 96] on input "việt anh" at bounding box center [152, 97] width 59 height 8
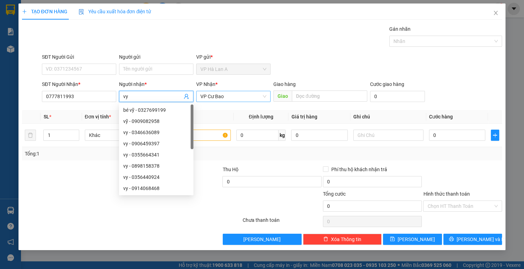
click at [244, 94] on span "VP Cư Bao" at bounding box center [233, 96] width 66 height 10
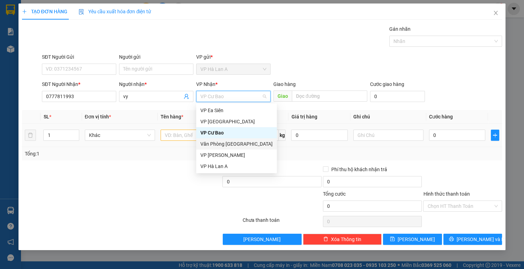
drag, startPoint x: 248, startPoint y: 142, endPoint x: 184, endPoint y: 135, distance: 64.6
click at [248, 142] on div "Văn Phòng [GEOGRAPHIC_DATA]" at bounding box center [236, 144] width 72 height 8
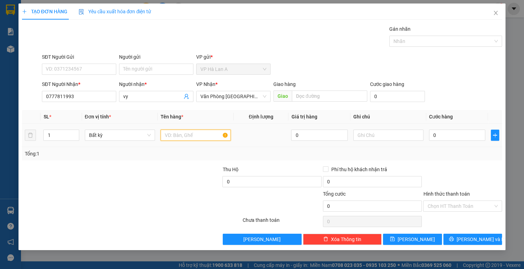
click at [172, 132] on input "text" at bounding box center [196, 135] width 70 height 11
click at [373, 134] on input "text" at bounding box center [388, 135] width 70 height 11
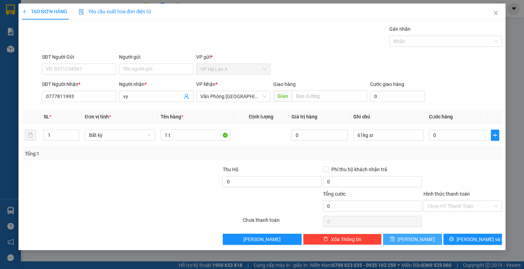
click at [418, 235] on span "[PERSON_NAME]" at bounding box center [416, 239] width 37 height 8
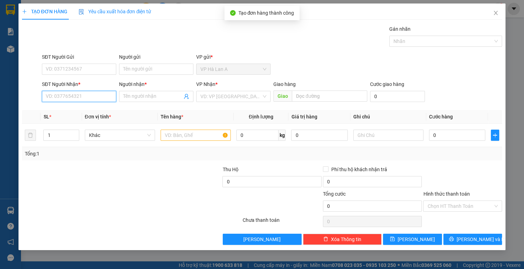
click at [76, 99] on input "SĐT Người Nhận *" at bounding box center [79, 96] width 74 height 11
click at [101, 109] on div "0935953341 - lan anh" at bounding box center [79, 110] width 66 height 8
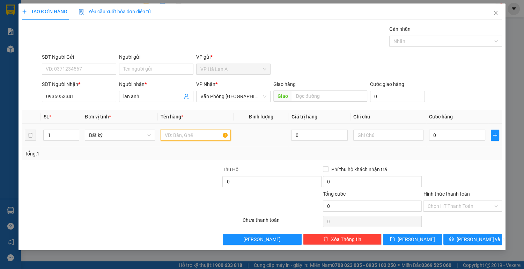
click at [180, 137] on input "text" at bounding box center [196, 135] width 70 height 11
click at [368, 137] on input "text" at bounding box center [388, 135] width 70 height 11
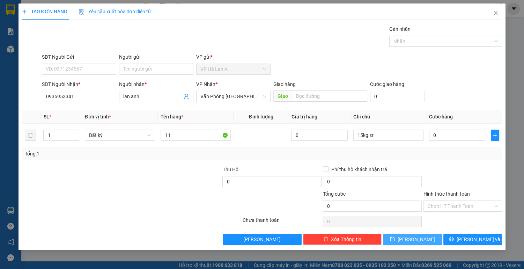
click at [419, 243] on button "[PERSON_NAME]" at bounding box center [412, 239] width 59 height 11
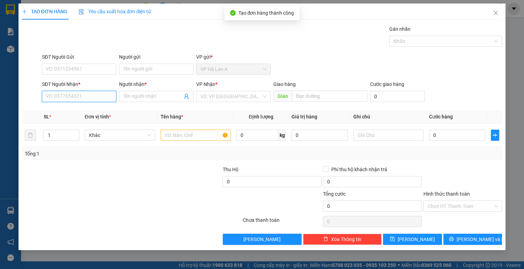
click at [92, 96] on input "SĐT Người Nhận *" at bounding box center [79, 96] width 74 height 11
click at [82, 108] on div "0933484323 - hiền" at bounding box center [79, 110] width 66 height 8
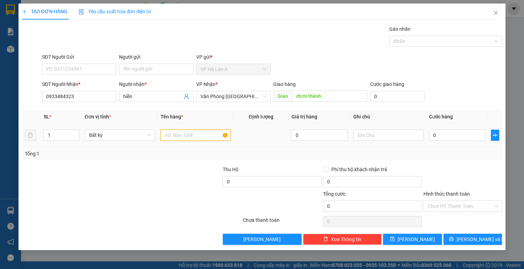
click at [192, 134] on input "text" at bounding box center [196, 135] width 70 height 11
click at [384, 137] on input "text" at bounding box center [388, 135] width 70 height 11
click at [450, 140] on input "0" at bounding box center [457, 135] width 57 height 11
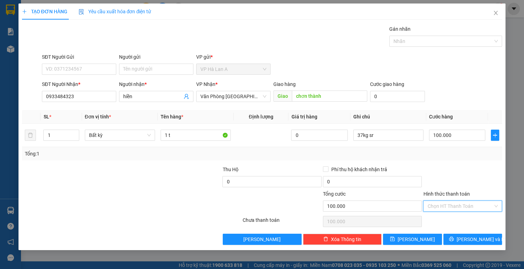
click at [453, 207] on input "Hình thức thanh toán" at bounding box center [461, 206] width 66 height 10
click at [444, 219] on div "Tại văn phòng" at bounding box center [463, 219] width 71 height 8
click at [416, 242] on span "[PERSON_NAME]" at bounding box center [416, 239] width 37 height 8
